Goal: Check status: Check status

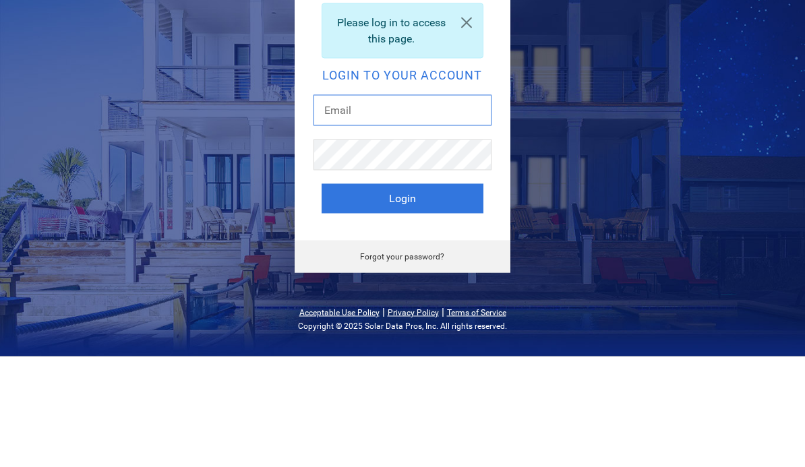
type input "[PERSON_NAME][EMAIL_ADDRESS][DOMAIN_NAME]"
click at [402, 295] on button "Login" at bounding box center [403, 310] width 162 height 30
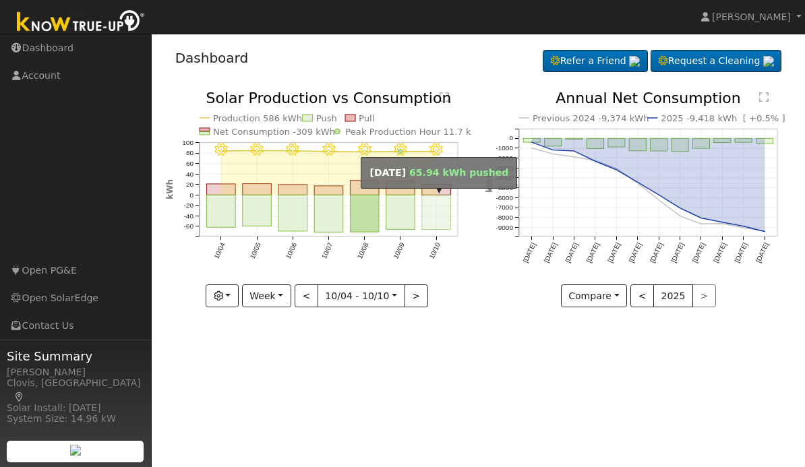
click at [440, 210] on rect "onclick=""" at bounding box center [436, 213] width 29 height 34
type input "[DATE]"
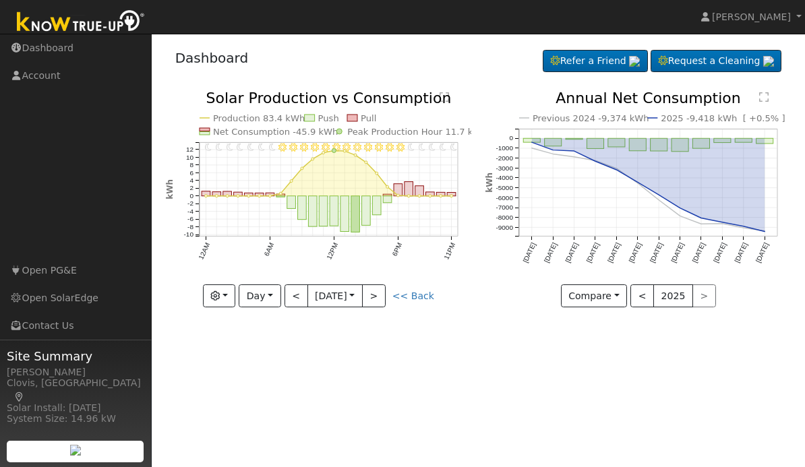
click at [231, 297] on button "button" at bounding box center [219, 296] width 33 height 23
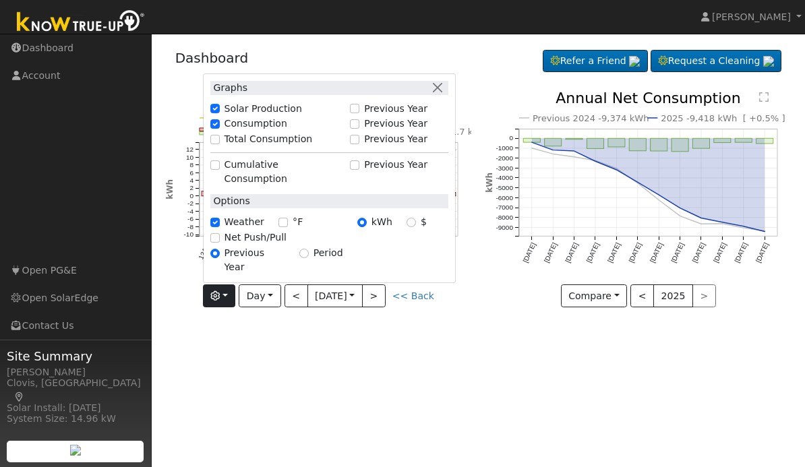
click at [247, 245] on label "Net Push/Pull" at bounding box center [256, 238] width 62 height 14
click at [220, 243] on input "Net Push/Pull" at bounding box center [214, 237] width 9 height 9
checkbox input "true"
click at [481, 341] on div "User Profile First name Last name Email Email Notifications No Emails No Emails…" at bounding box center [478, 251] width 653 height 434
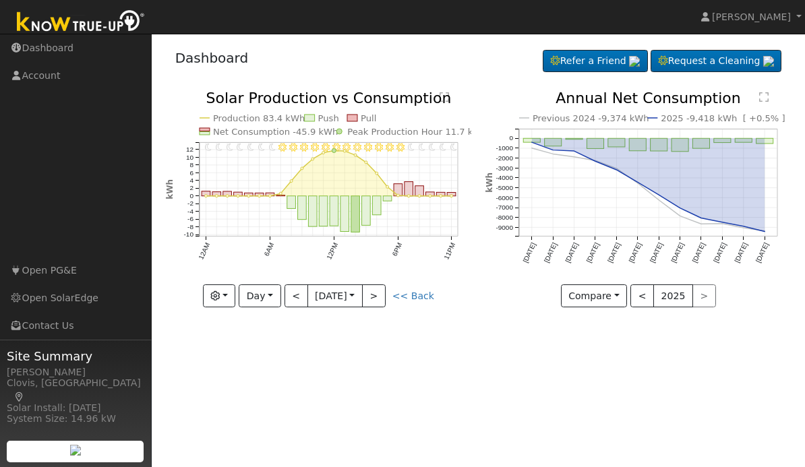
click at [413, 293] on link "<< Back" at bounding box center [413, 296] width 42 height 11
type input "[DATE]"
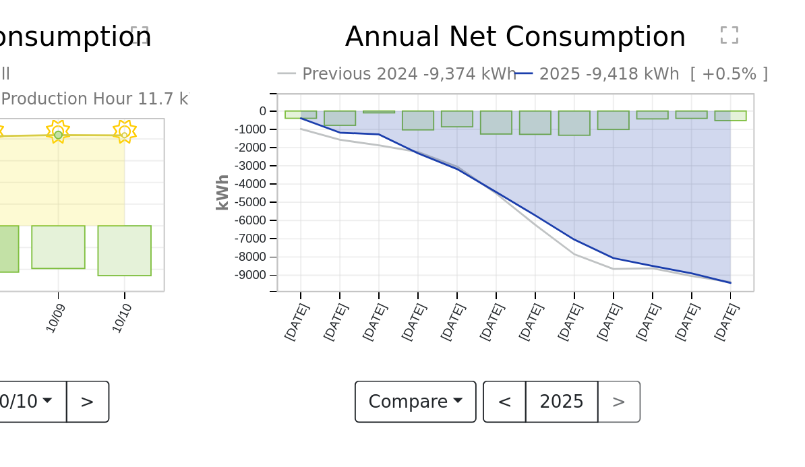
click at [631, 285] on button "<" at bounding box center [643, 296] width 24 height 23
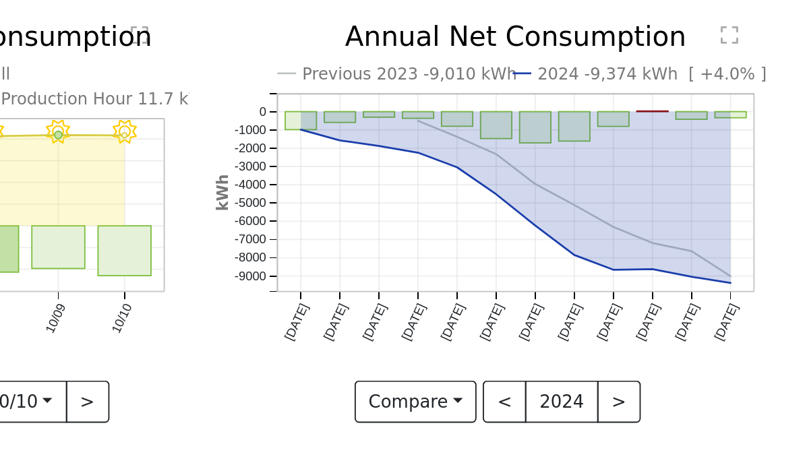
click at [631, 285] on button "<" at bounding box center [643, 296] width 24 height 23
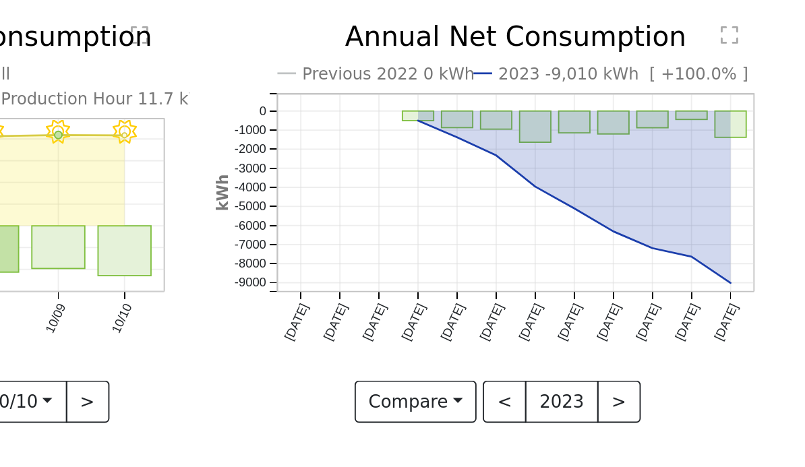
click at [693, 285] on button ">" at bounding box center [705, 296] width 24 height 23
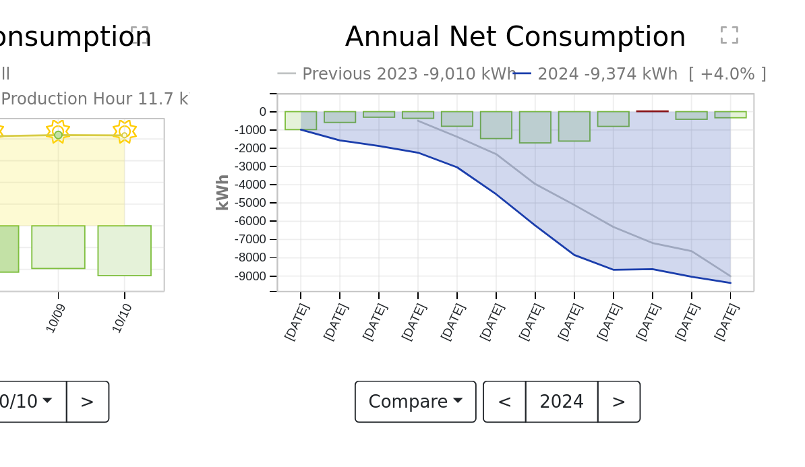
click at [693, 285] on button ">" at bounding box center [705, 296] width 24 height 23
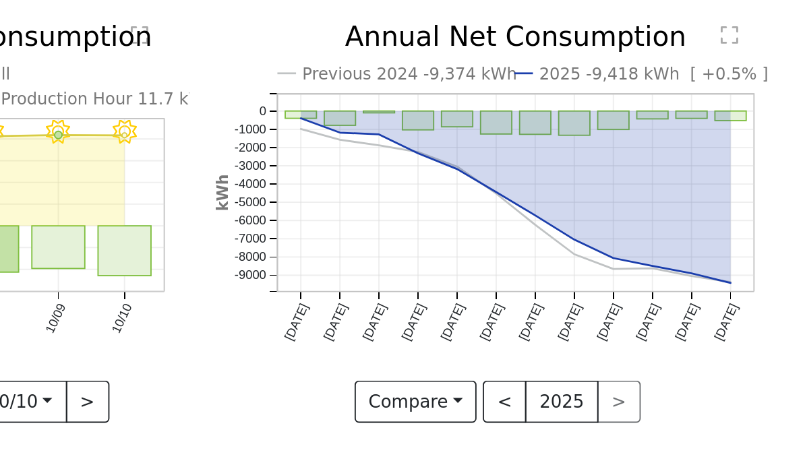
click at [631, 285] on button "<" at bounding box center [643, 296] width 24 height 23
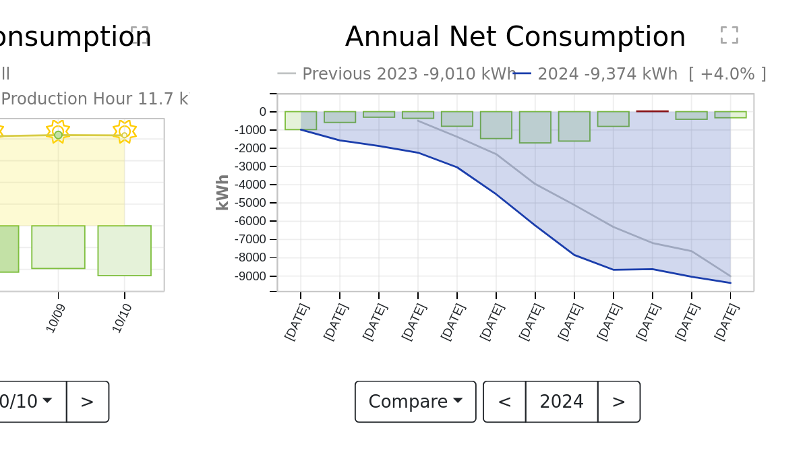
click at [631, 285] on button "<" at bounding box center [643, 296] width 24 height 23
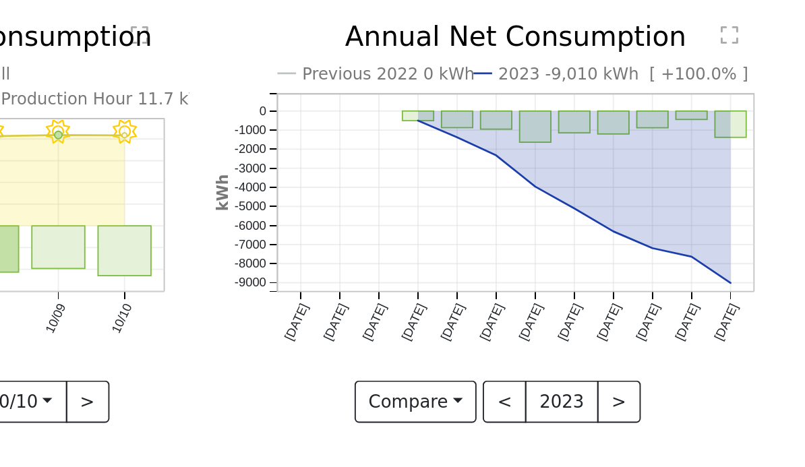
click at [631, 285] on button "<" at bounding box center [643, 296] width 24 height 23
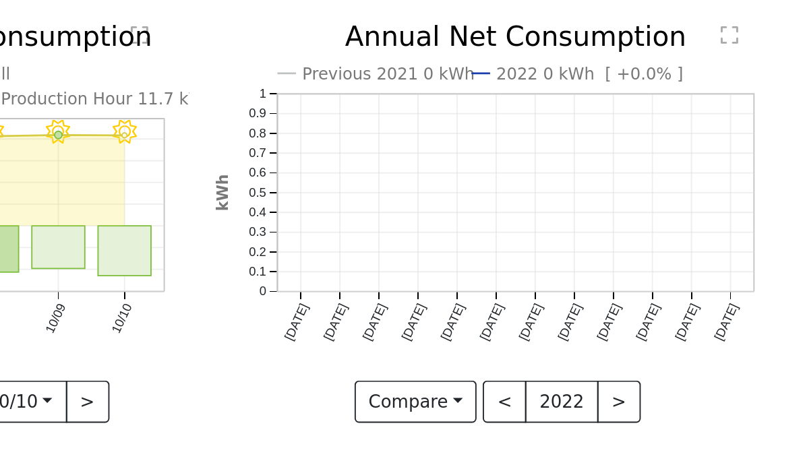
click at [693, 285] on button ">" at bounding box center [705, 296] width 24 height 23
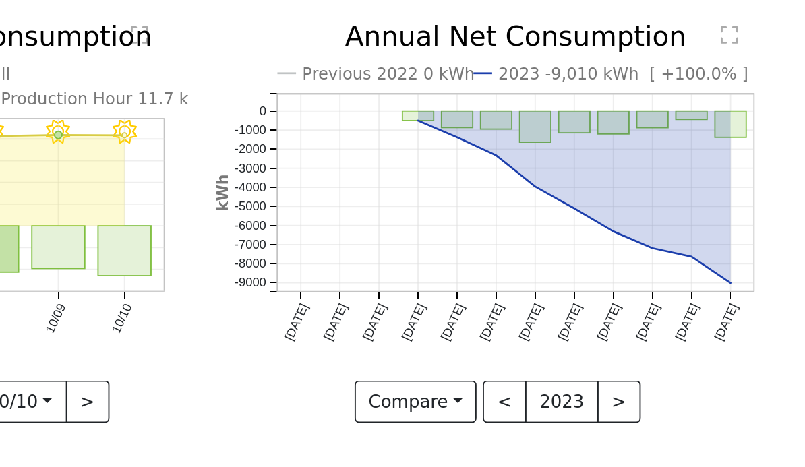
click at [631, 285] on button "<" at bounding box center [643, 296] width 24 height 23
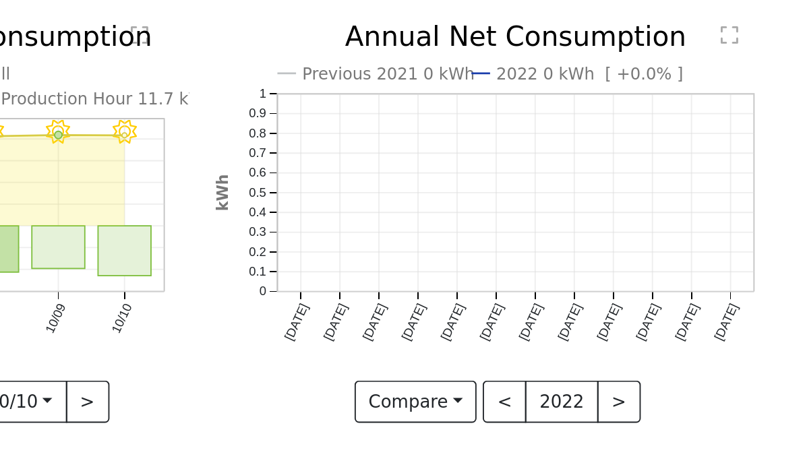
click at [631, 285] on button "<" at bounding box center [643, 296] width 24 height 23
click at [693, 285] on button ">" at bounding box center [705, 296] width 24 height 23
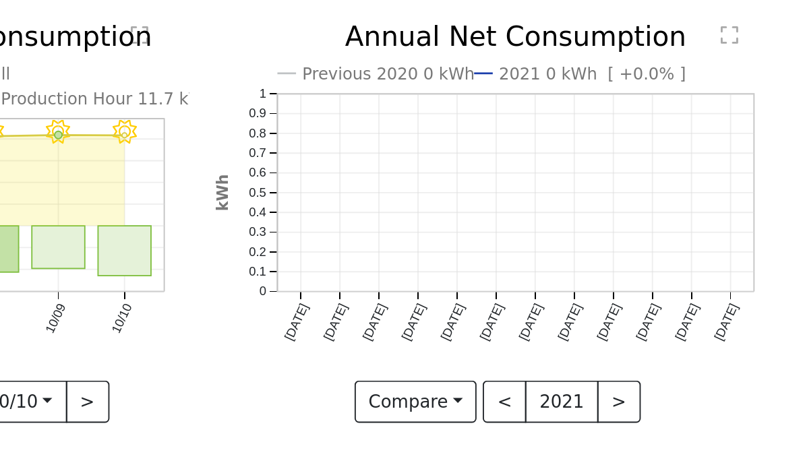
click at [693, 285] on button ">" at bounding box center [705, 296] width 24 height 23
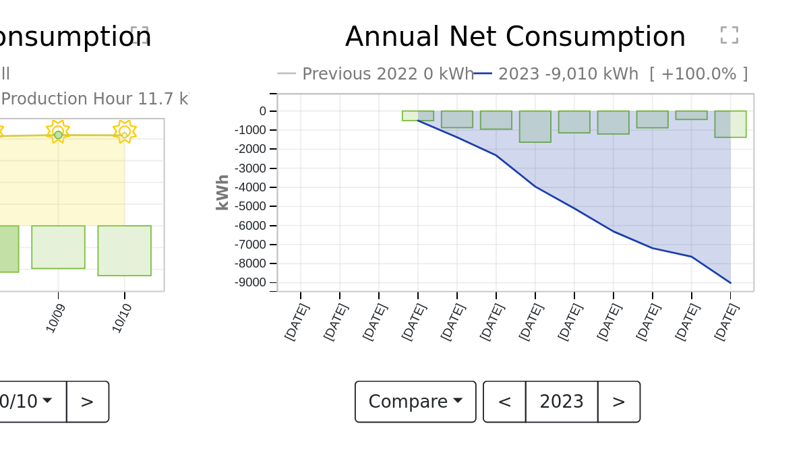
click at [693, 285] on button ">" at bounding box center [705, 296] width 24 height 23
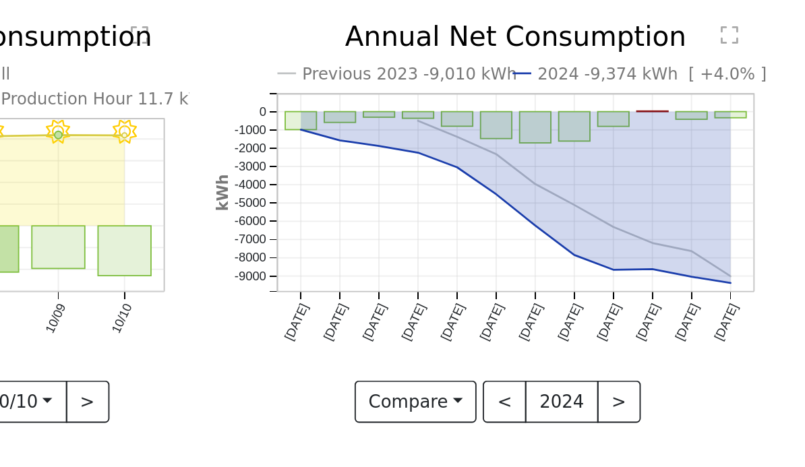
click at [693, 285] on button ">" at bounding box center [705, 296] width 24 height 23
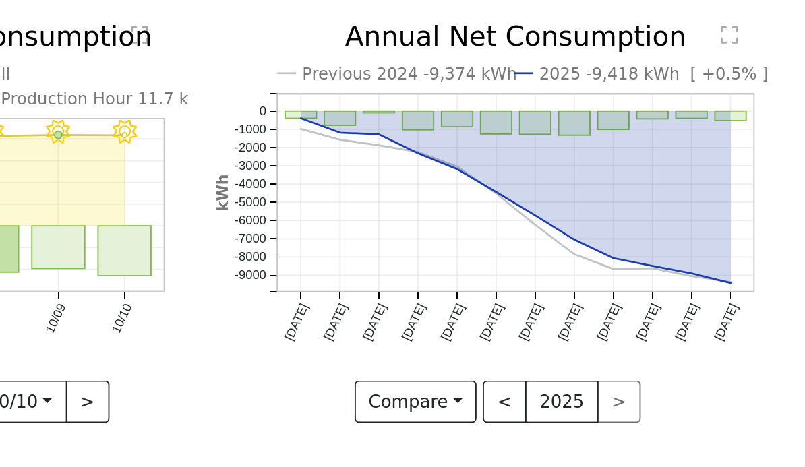
click at [561, 285] on button "Compare" at bounding box center [594, 296] width 67 height 23
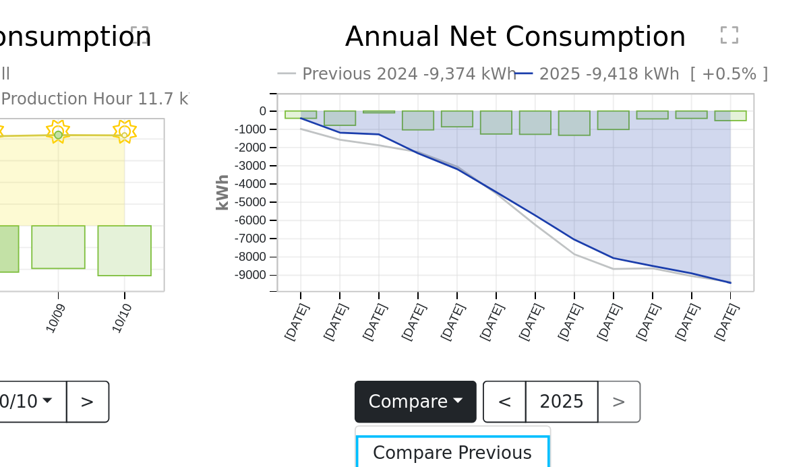
click at [562, 334] on link "Current Year" at bounding box center [614, 343] width 105 height 19
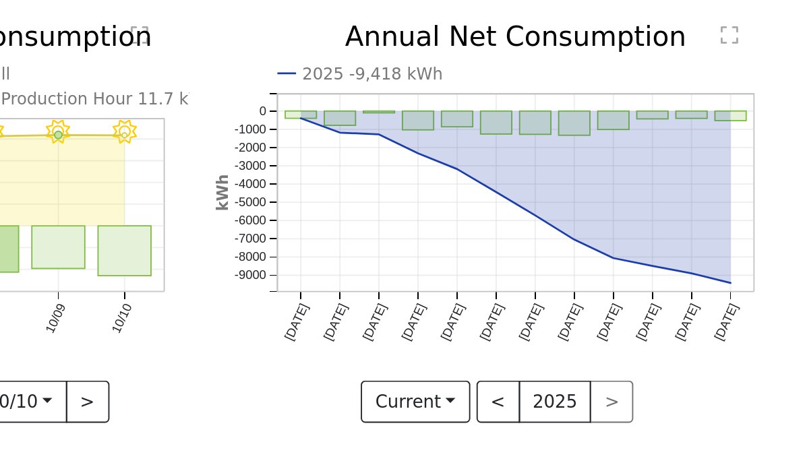
click at [627, 285] on button "<" at bounding box center [639, 296] width 24 height 23
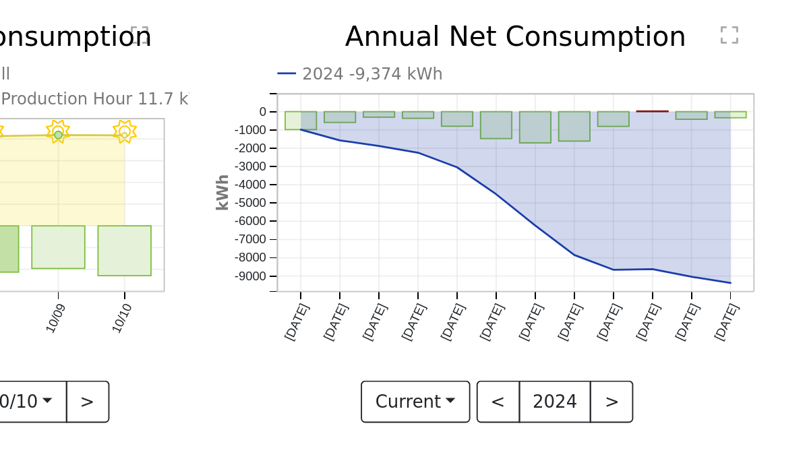
click at [627, 285] on button "<" at bounding box center [639, 296] width 24 height 23
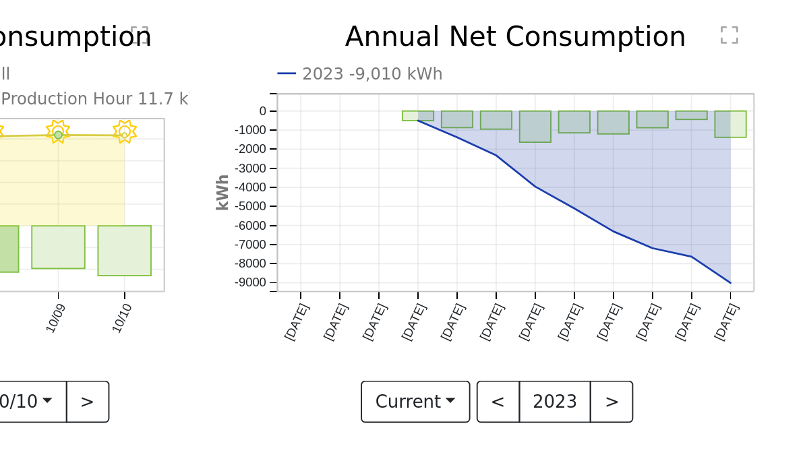
click at [627, 285] on button "<" at bounding box center [639, 296] width 24 height 23
